Goal: Task Accomplishment & Management: Use online tool/utility

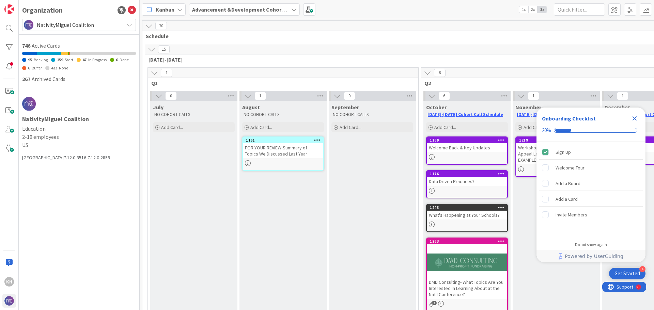
click at [632, 118] on icon "Close Checklist" at bounding box center [635, 118] width 8 height 8
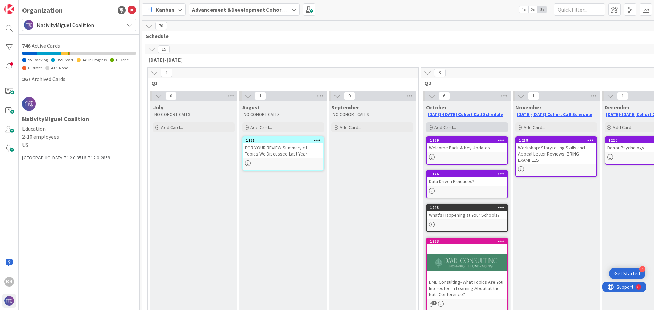
click at [430, 127] on icon at bounding box center [431, 128] width 4 height 4
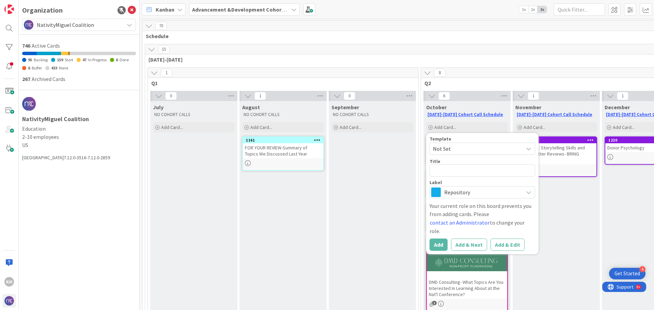
click at [456, 148] on span "Not Set" at bounding box center [475, 148] width 85 height 9
click at [450, 171] on textarea at bounding box center [483, 171] width 106 height 12
type textarea "x"
type textarea "A"
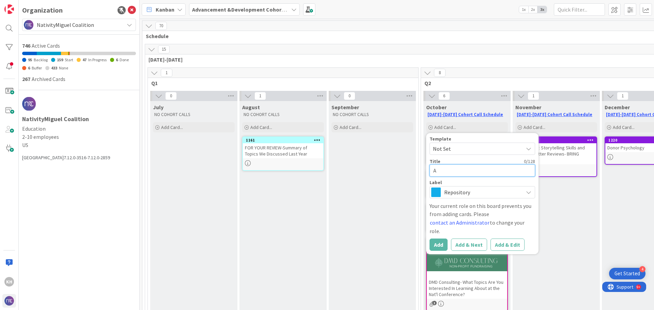
click at [450, 171] on textarea "A" at bounding box center [483, 171] width 106 height 12
type textarea "x"
type textarea "Al"
type textarea "x"
type textarea "Alu"
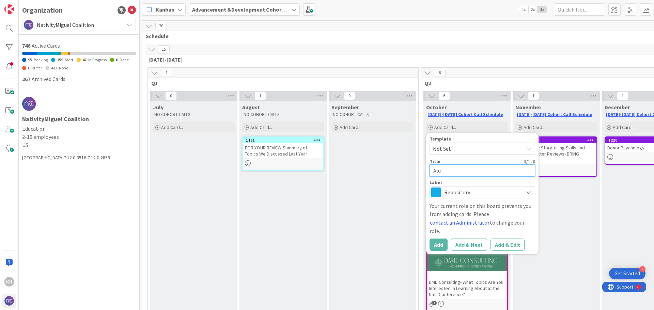
type textarea "x"
type textarea "Alum"
type textarea "x"
type textarea "Alumn"
type textarea "x"
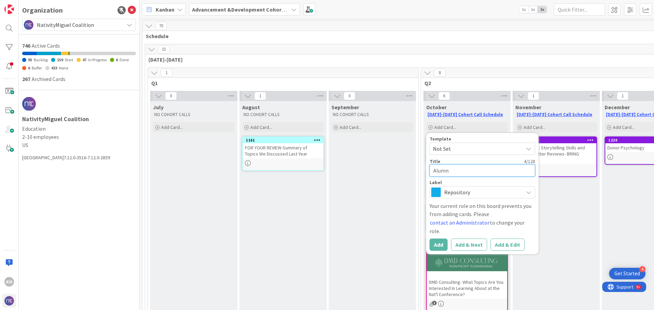
type textarea "Alumni"
type textarea "x"
type textarea "Alumni"
type textarea "x"
type textarea "Alumni D"
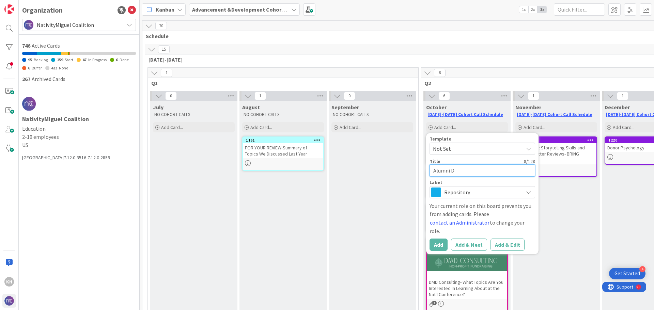
type textarea "x"
type textarea "Alumni Da"
type textarea "x"
type textarea "Alumni Day"
type textarea "x"
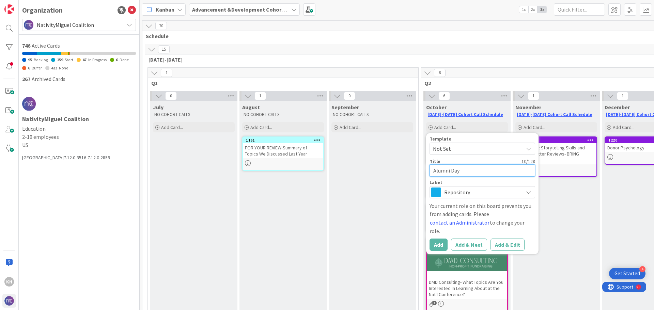
type textarea "Alumni Day"
type textarea "x"
type textarea "Alumni Day o"
type textarea "x"
type textarea "Alumni Day of"
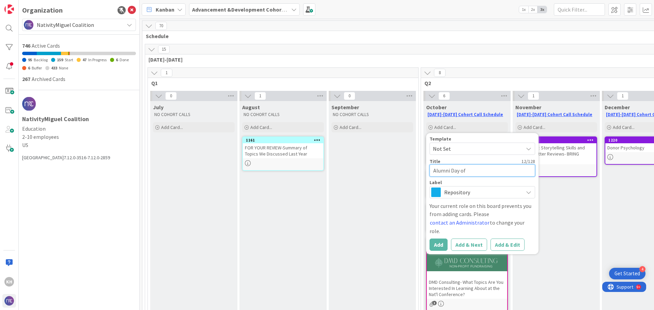
type textarea "x"
type textarea "Alumni Day of"
type textarea "x"
type textarea "Alumni Day of G"
type textarea "x"
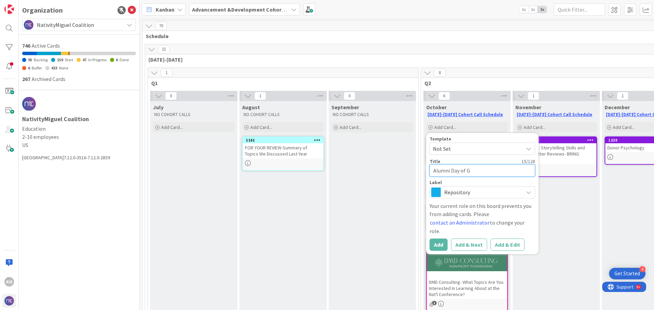
type textarea "Alumni Day of Gi"
type textarea "x"
type textarea "Alumni Day of Giv"
type textarea "x"
type textarea "Alumni Day of Givi"
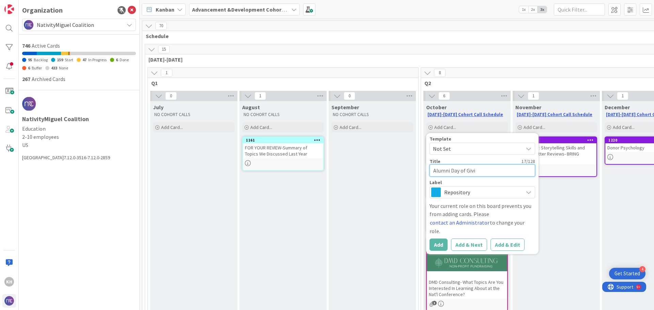
type textarea "x"
type textarea "Alumni Day of Givin"
type textarea "x"
type textarea "Alumni Day of Giving"
click at [460, 190] on span "Repository" at bounding box center [482, 193] width 76 height 10
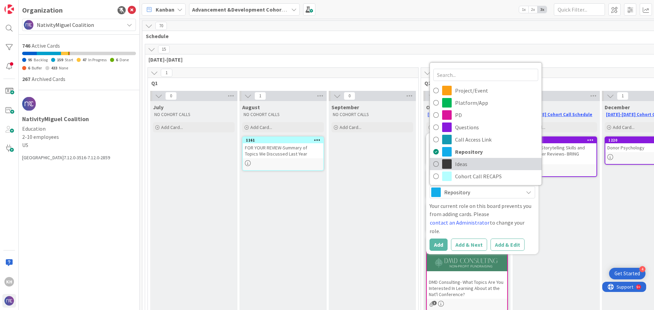
click at [486, 166] on span "Ideas" at bounding box center [496, 164] width 83 height 10
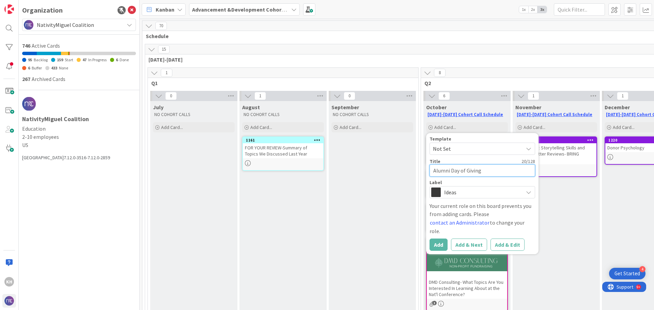
click at [485, 175] on textarea "Alumni Day of Giving" at bounding box center [483, 171] width 106 height 12
click at [489, 149] on span "Not Set" at bounding box center [475, 148] width 85 height 9
click at [469, 168] on span "Not Set" at bounding box center [484, 165] width 98 height 9
click at [473, 190] on span "Ideas" at bounding box center [482, 193] width 76 height 10
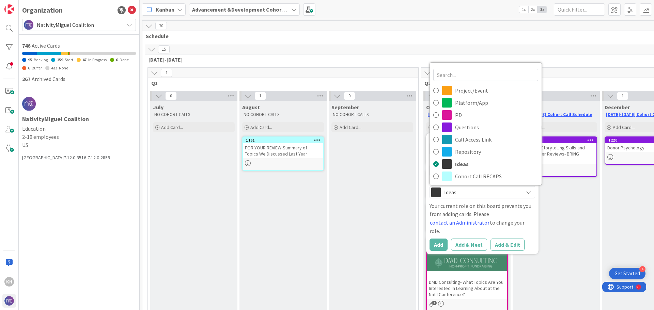
click at [567, 225] on div "November [DATE]-[DATE] Cohort Call Schedule Add Card... 1219 Workshop: Storytel…" at bounding box center [556, 249] width 87 height 296
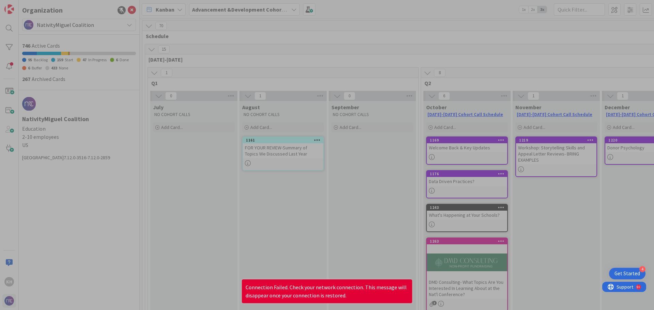
type textarea "x"
